Goal: Task Accomplishment & Management: Use online tool/utility

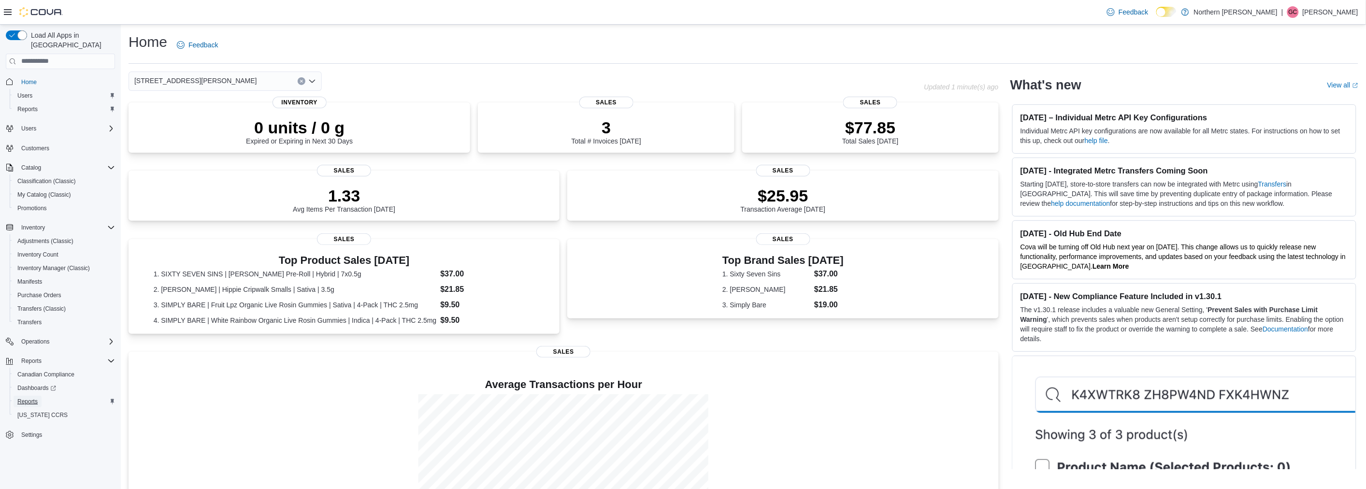
click at [31, 398] on span "Reports" at bounding box center [27, 402] width 20 height 8
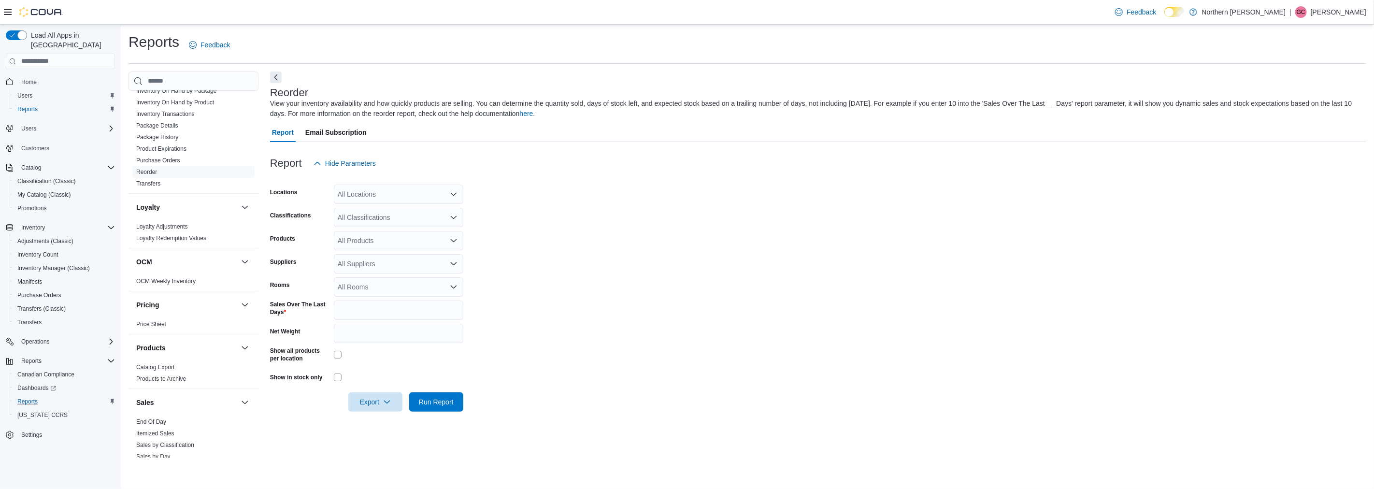
scroll to position [322, 0]
click at [369, 324] on input "Net Weight" at bounding box center [398, 333] width 129 height 19
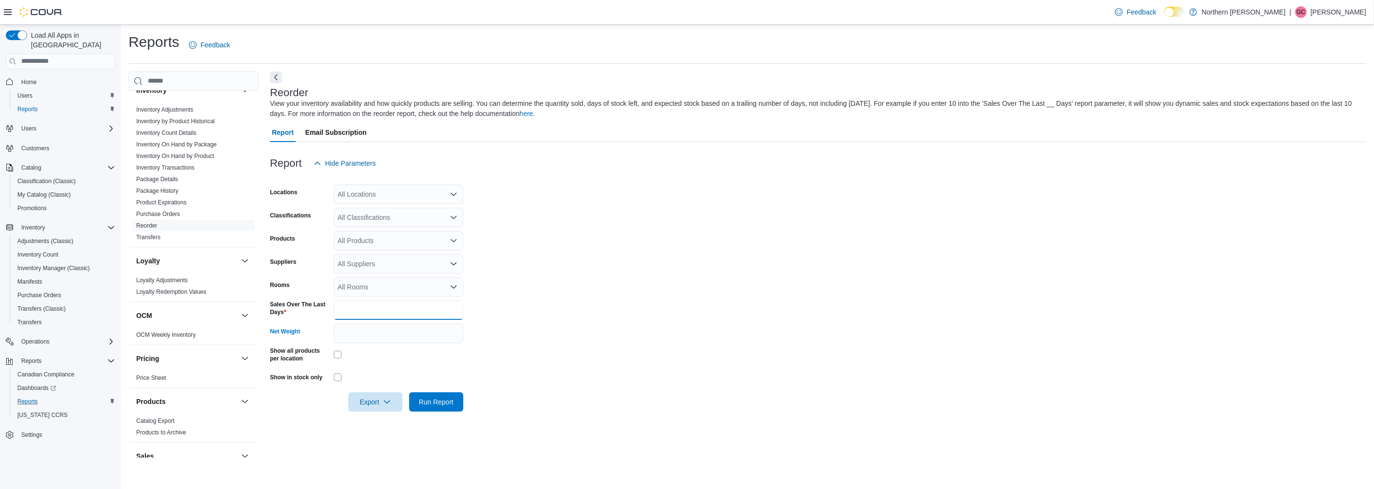
click at [360, 315] on input "*" at bounding box center [398, 309] width 129 height 19
type input "**"
click at [559, 320] on form "Locations All Locations Classifications All Classifications Products All Produc…" at bounding box center [818, 292] width 1096 height 239
click at [455, 264] on icon "Open list of options" at bounding box center [454, 263] width 6 height 3
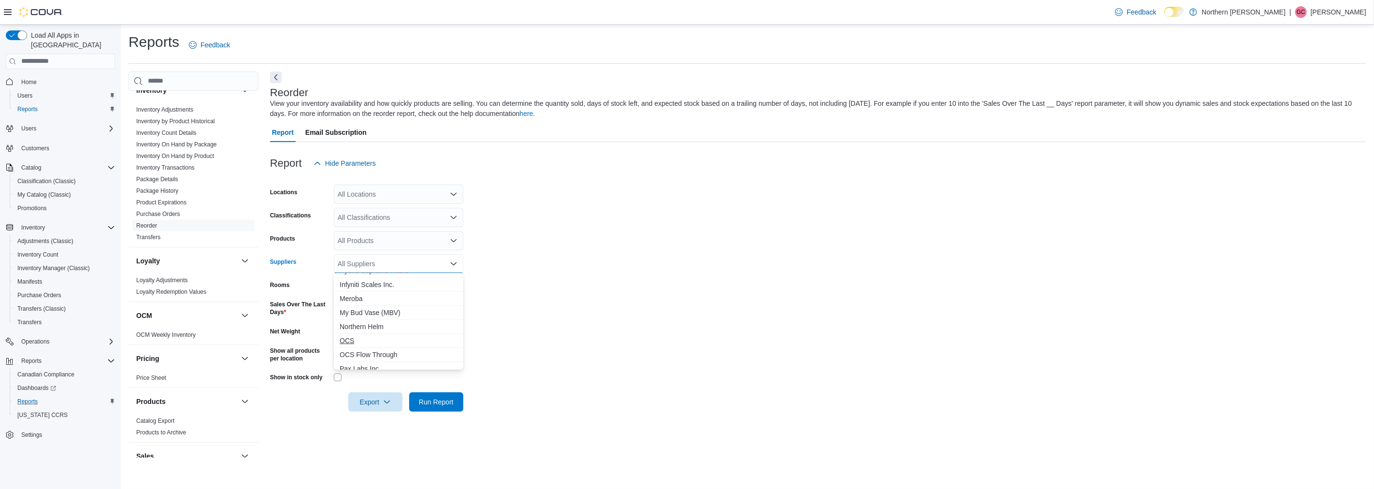
click at [350, 340] on span "OCS" at bounding box center [399, 341] width 118 height 10
click at [350, 340] on span "OCS Flow Through" at bounding box center [390, 341] width 100 height 10
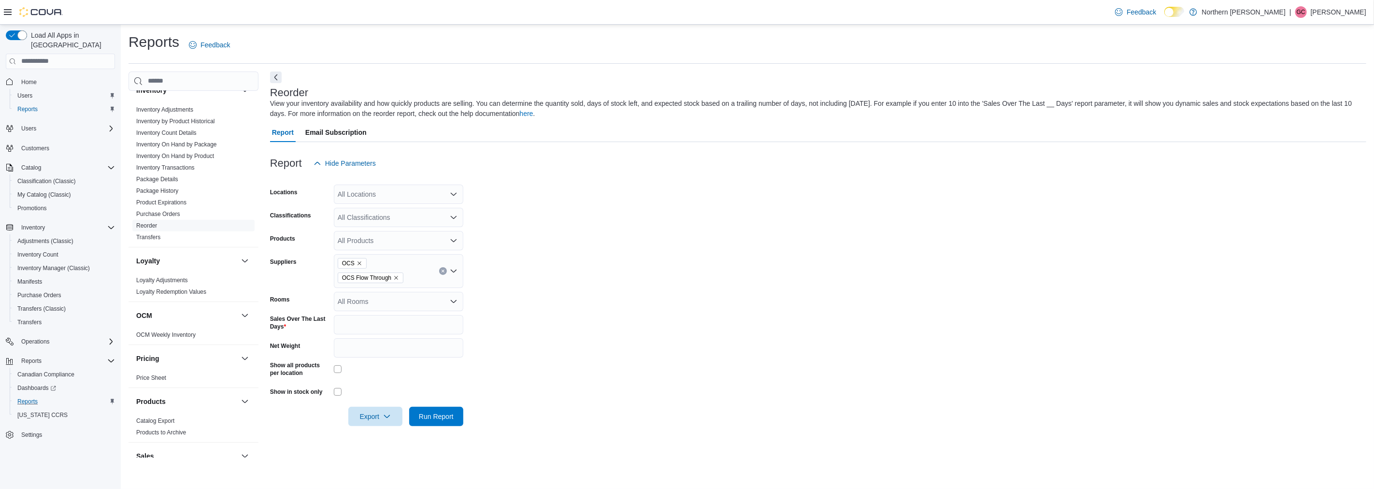
click at [607, 322] on form "Locations All Locations Classifications All Classifications Products All Produc…" at bounding box center [818, 299] width 1096 height 253
click at [373, 422] on span "Export" at bounding box center [375, 415] width 43 height 19
click at [377, 356] on span "Export to Excel" at bounding box center [376, 360] width 43 height 8
